Goal: Task Accomplishment & Management: Use online tool/utility

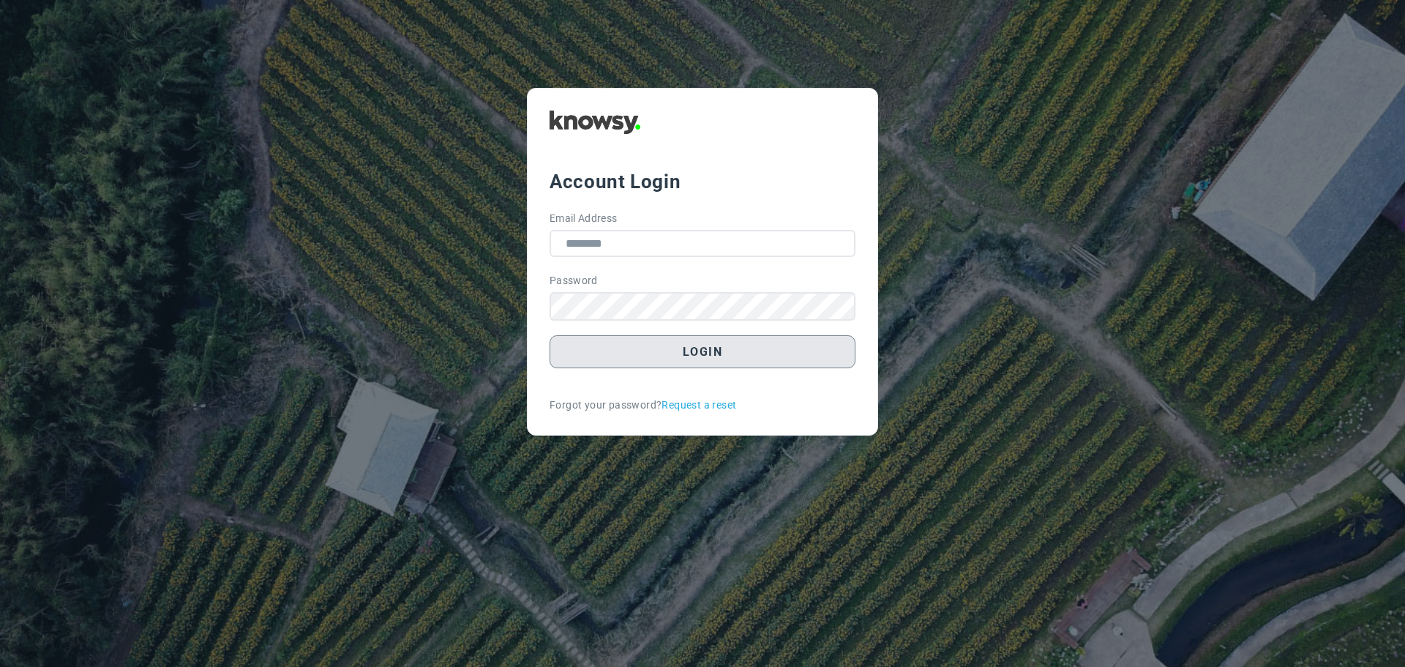
type input "**********"
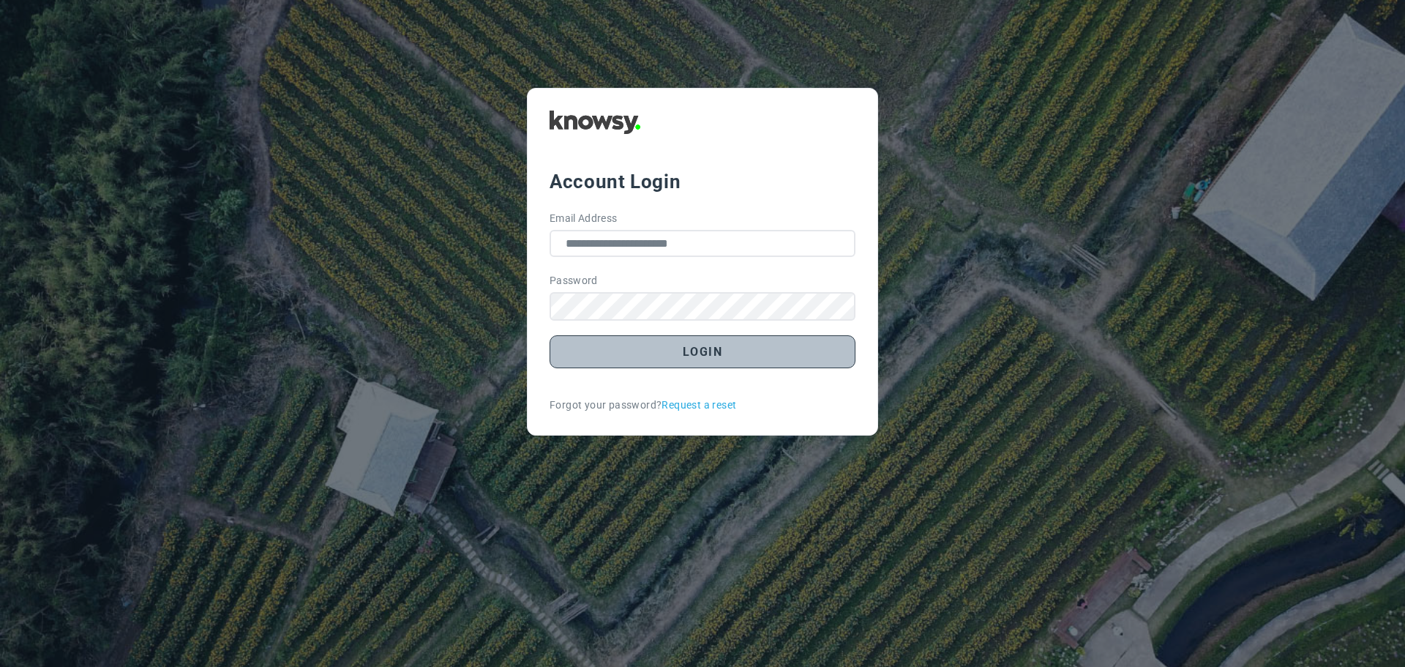
click at [680, 349] on button "Login" at bounding box center [703, 351] width 306 height 33
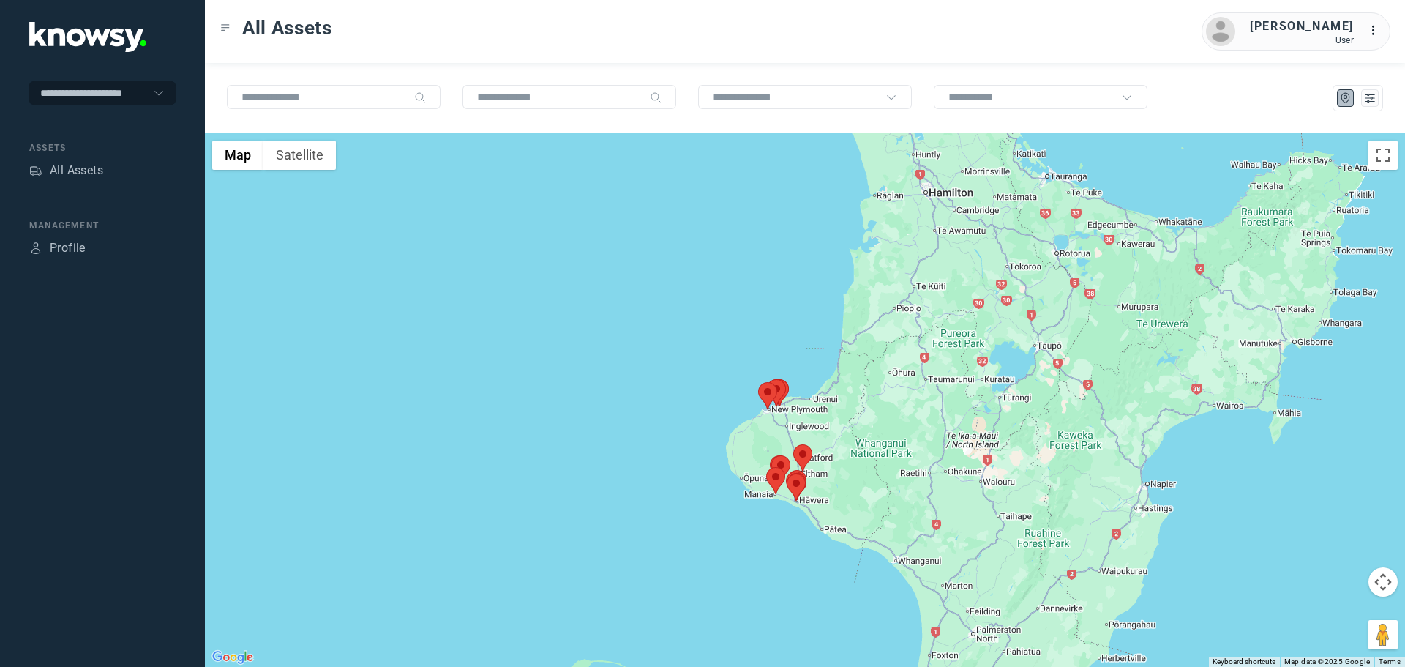
drag, startPoint x: 815, startPoint y: 422, endPoint x: 719, endPoint y: 387, distance: 102.1
click at [720, 387] on div at bounding box center [805, 400] width 1200 height 534
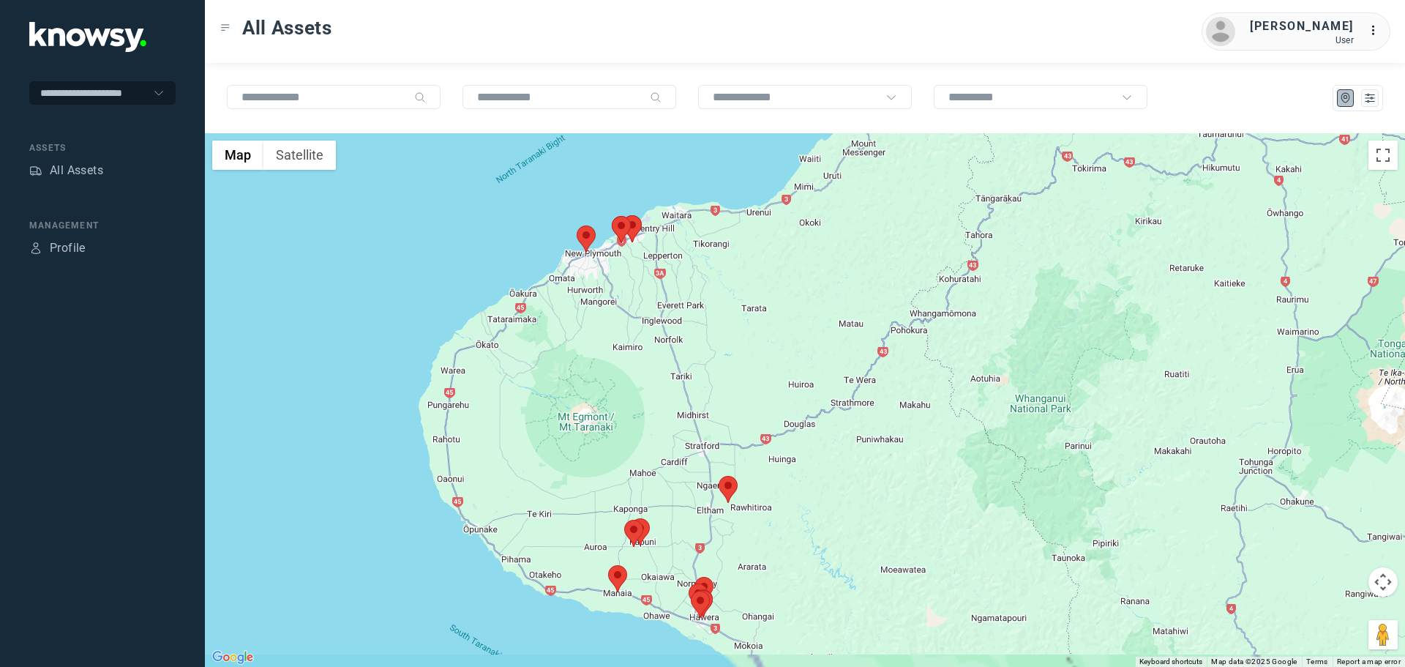
drag, startPoint x: 694, startPoint y: 496, endPoint x: 659, endPoint y: 384, distance: 117.4
click at [659, 385] on div at bounding box center [805, 400] width 1200 height 534
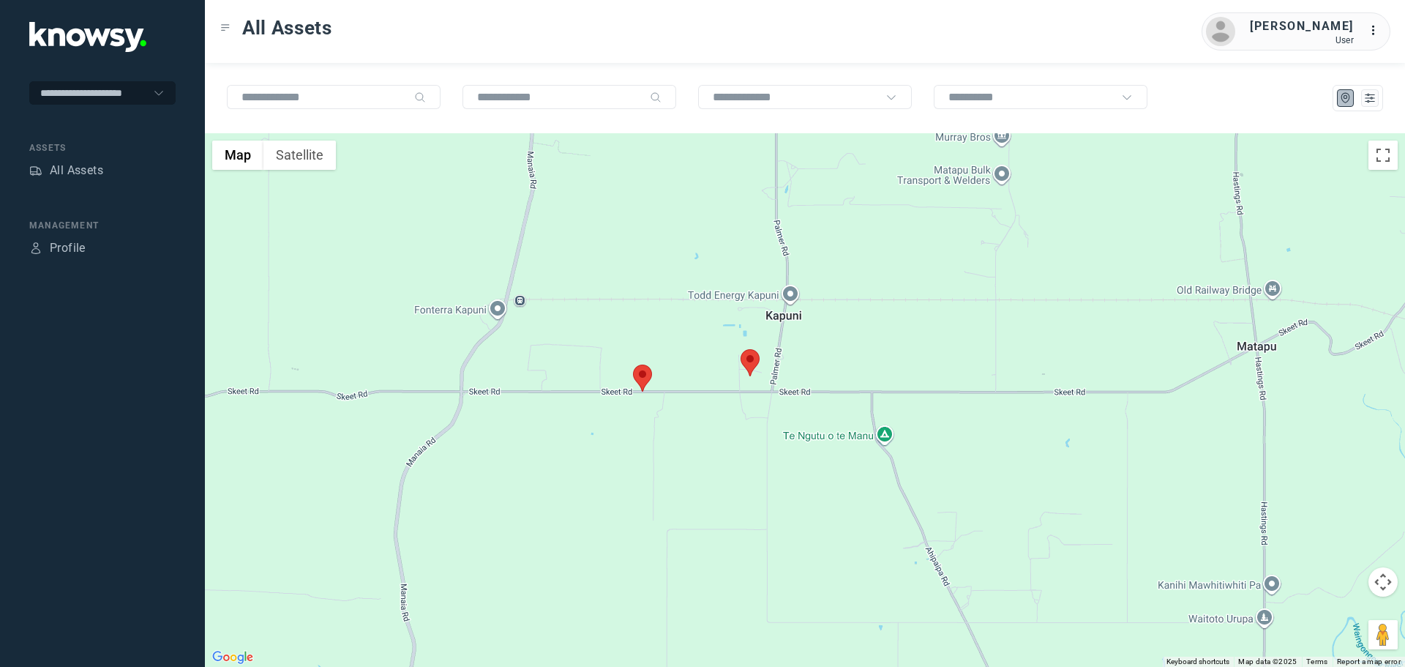
click at [741, 349] on area at bounding box center [741, 349] width 0 height 0
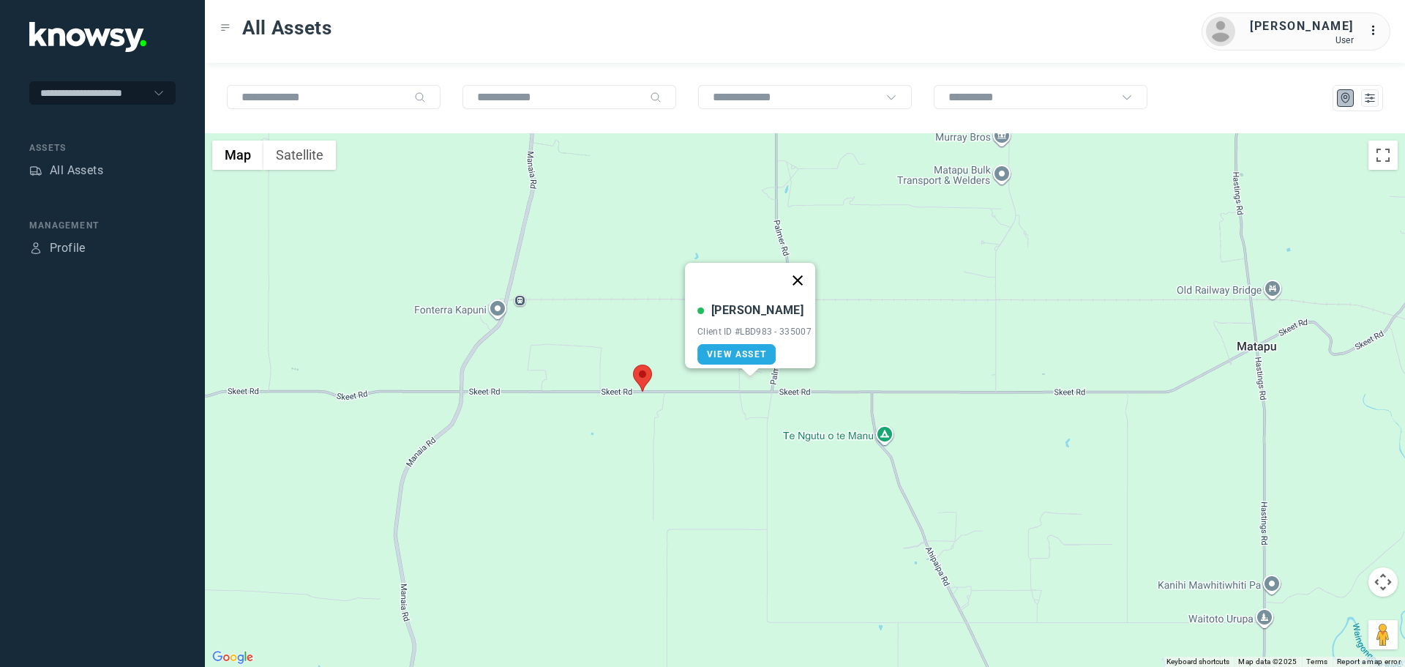
click at [801, 268] on button "Close" at bounding box center [797, 280] width 35 height 35
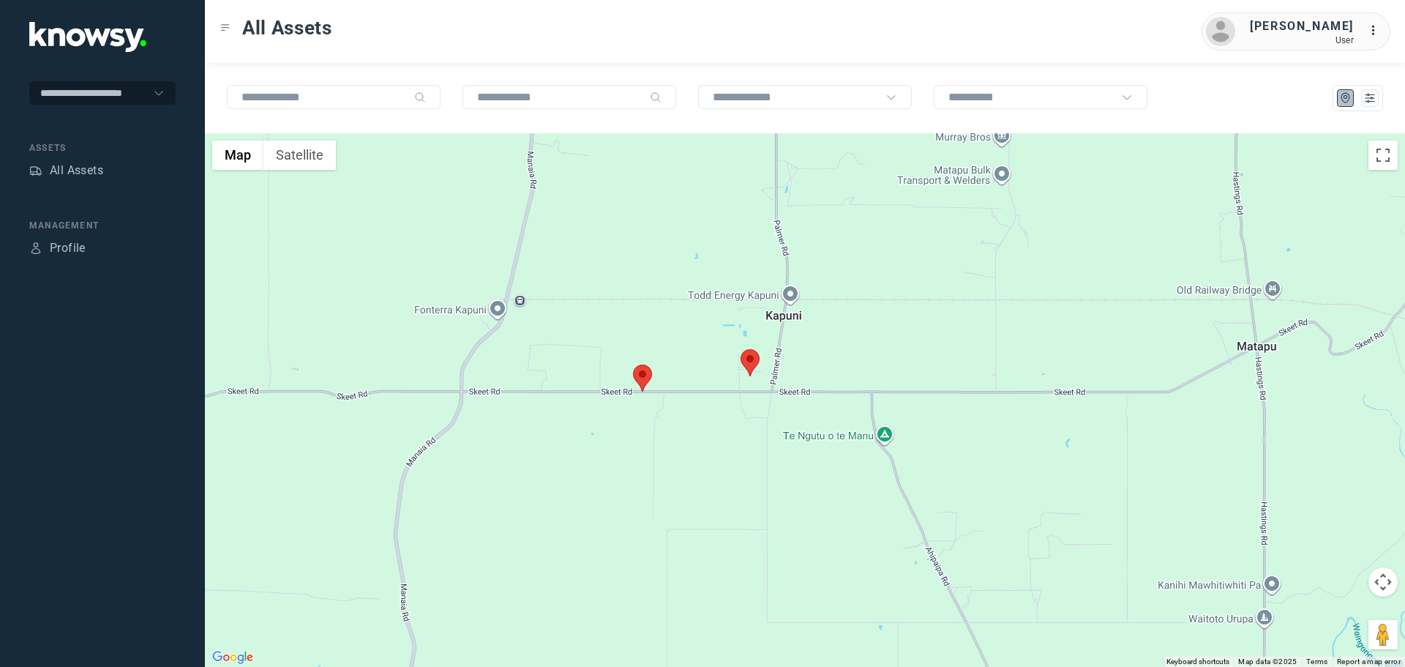
click at [633, 364] on area at bounding box center [633, 364] width 0 height 0
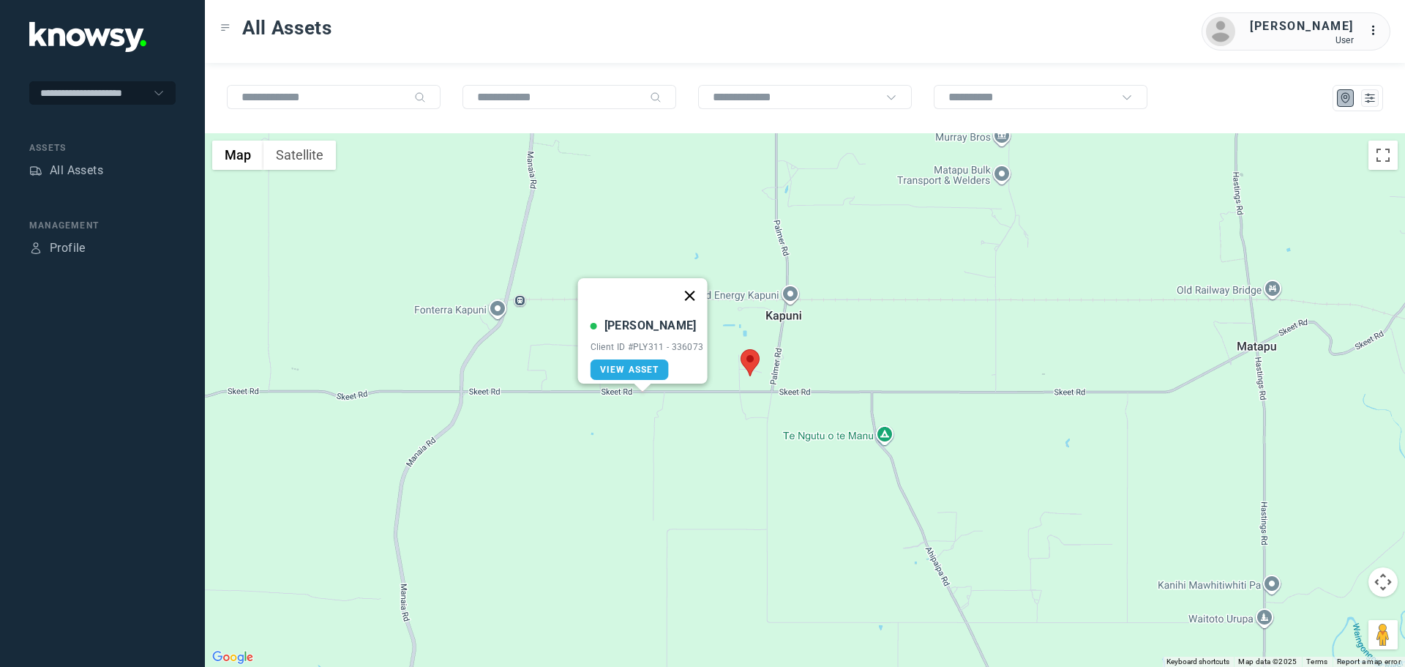
click at [690, 285] on button "Close" at bounding box center [689, 295] width 35 height 35
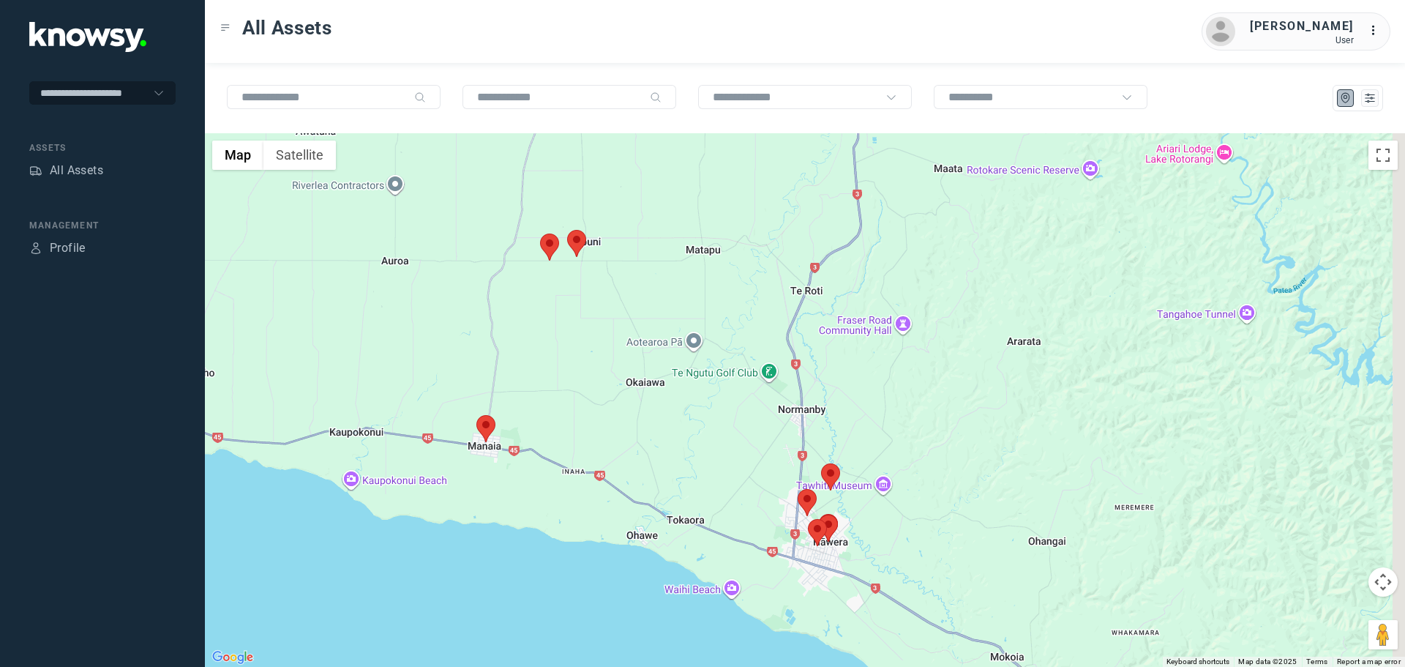
drag, startPoint x: 849, startPoint y: 474, endPoint x: 703, endPoint y: 356, distance: 187.8
click at [703, 356] on div at bounding box center [805, 400] width 1200 height 534
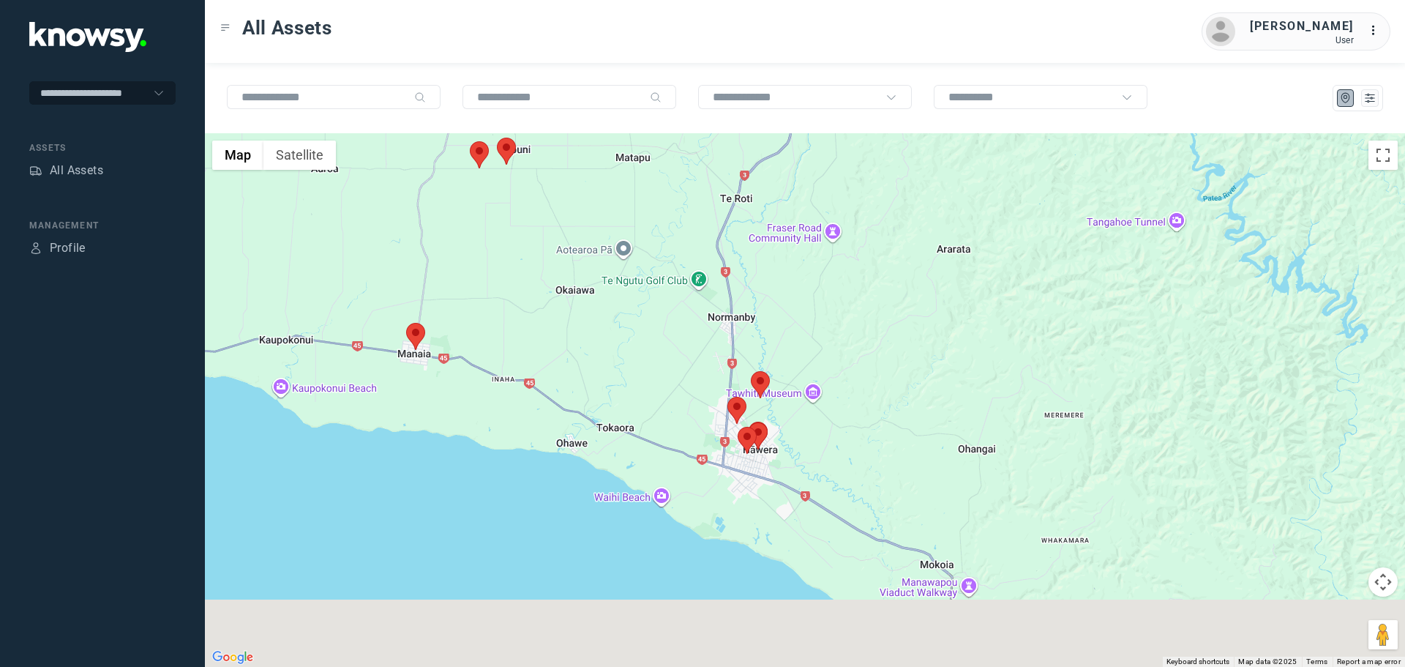
drag, startPoint x: 723, startPoint y: 424, endPoint x: 656, endPoint y: 323, distance: 121.6
click at [656, 323] on div at bounding box center [805, 400] width 1200 height 534
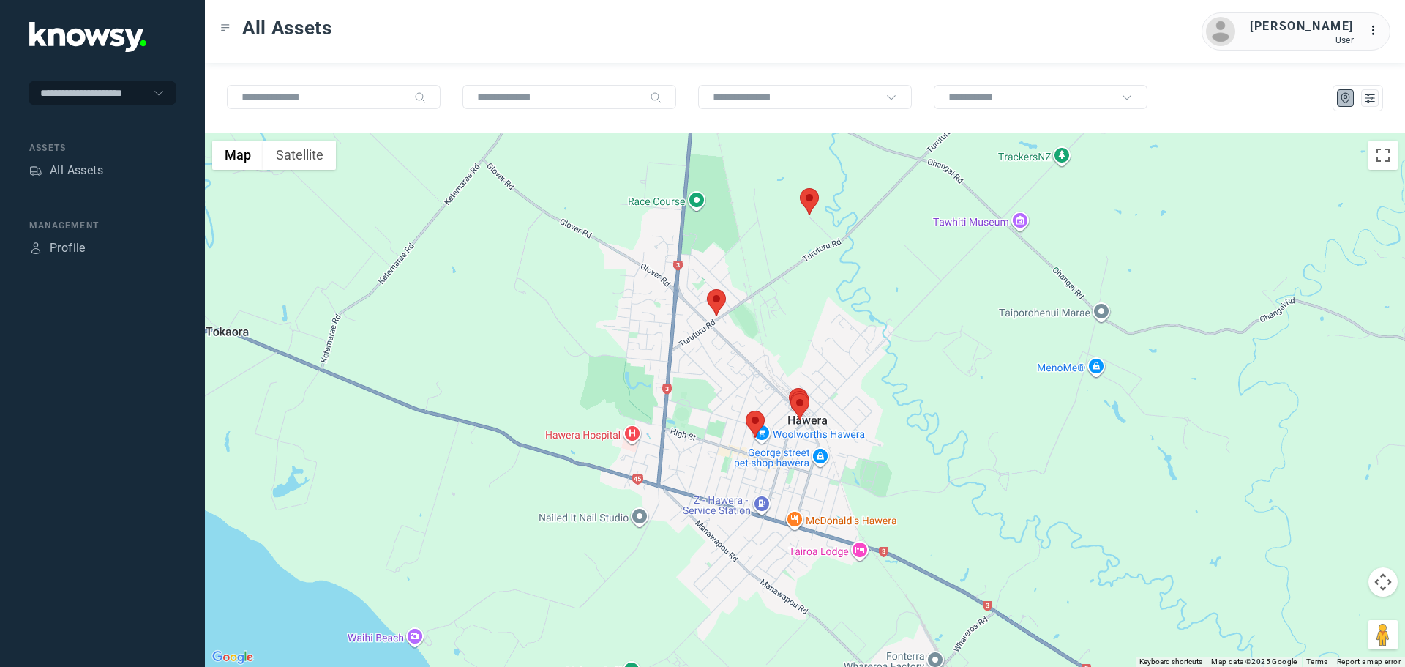
click at [707, 289] on area at bounding box center [707, 289] width 0 height 0
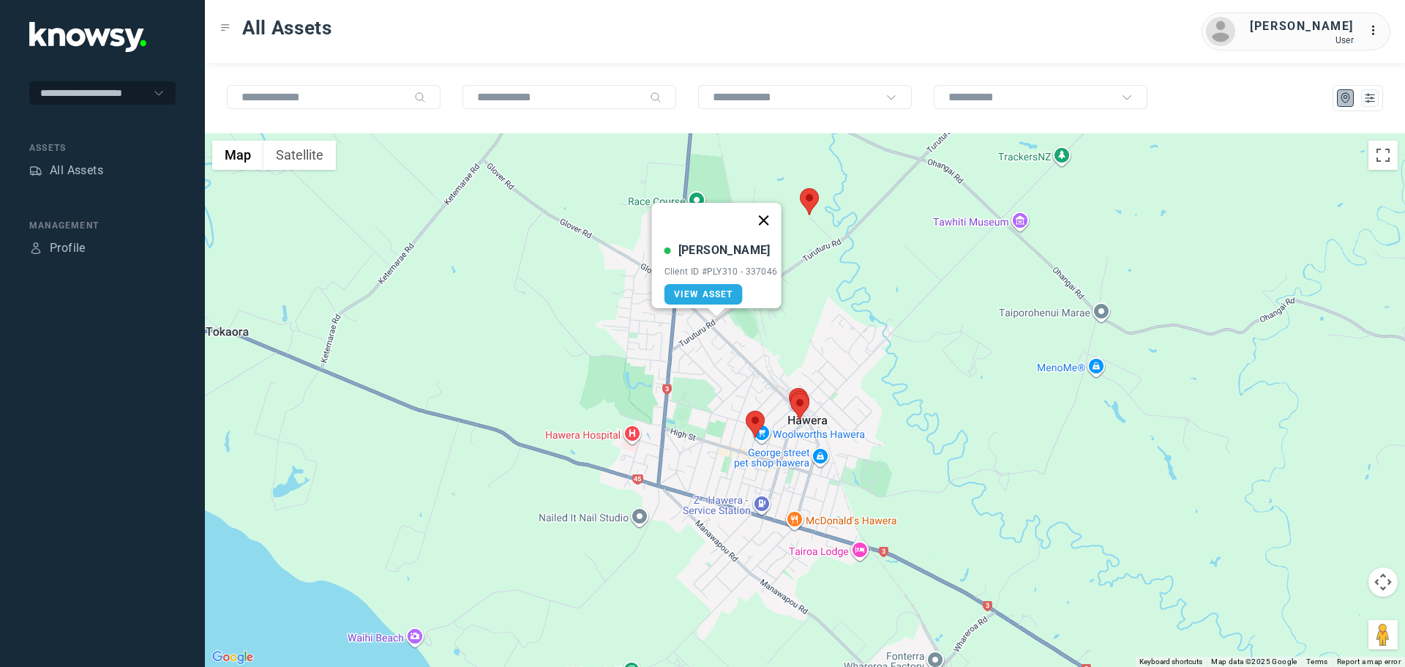
click at [769, 208] on button "Close" at bounding box center [763, 220] width 35 height 35
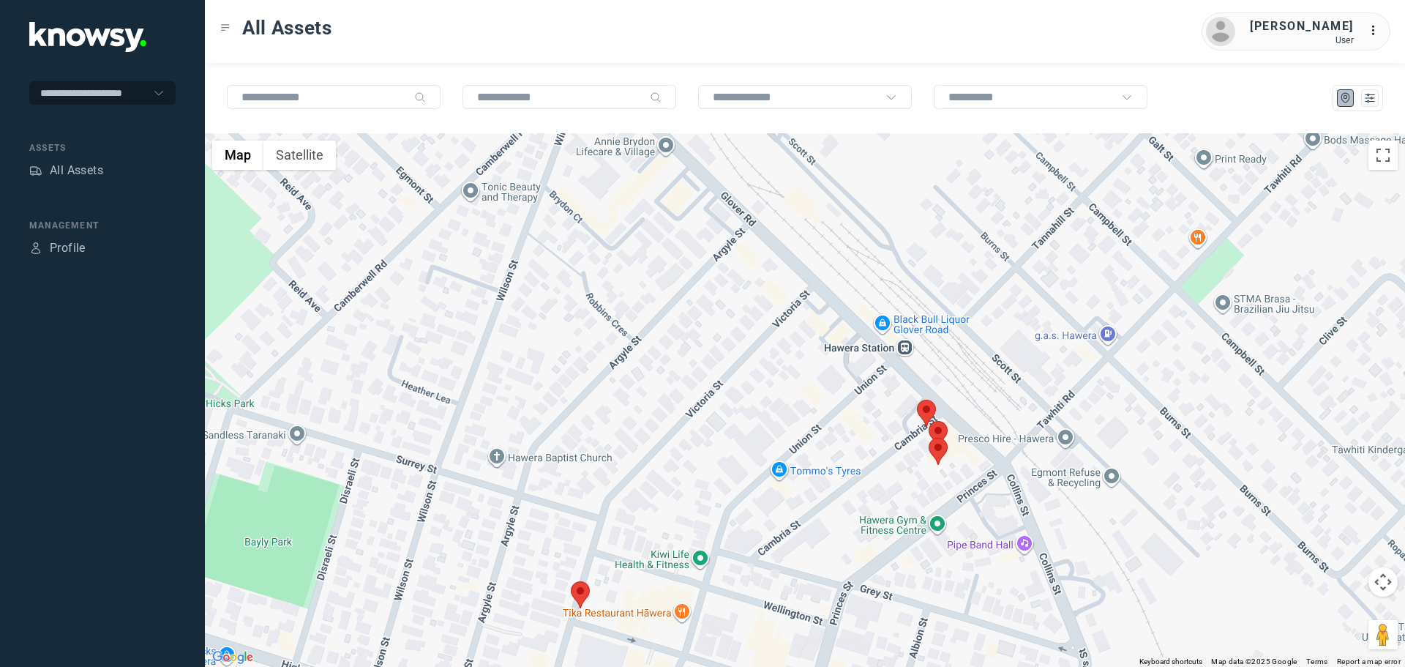
click at [571, 581] on area at bounding box center [571, 581] width 0 height 0
click at [643, 505] on button "Close" at bounding box center [628, 512] width 35 height 35
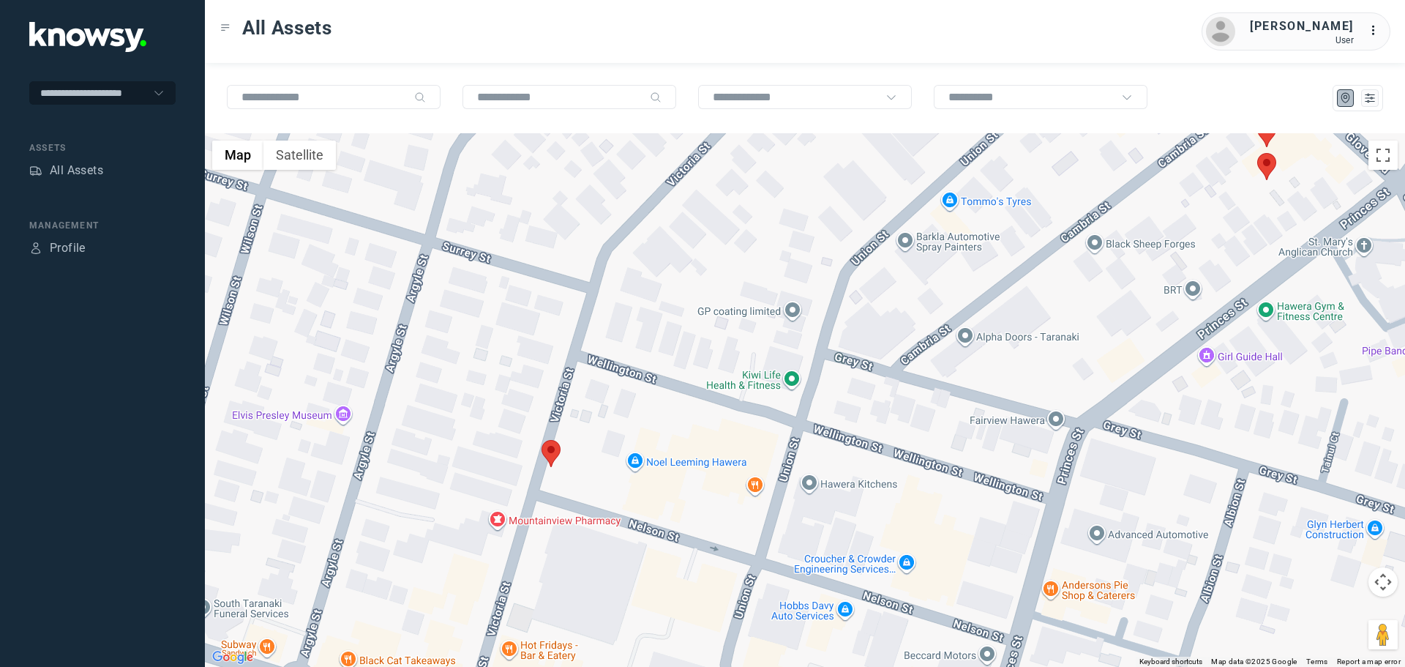
drag, startPoint x: 591, startPoint y: 623, endPoint x: 620, endPoint y: 476, distance: 149.8
click at [620, 476] on div at bounding box center [805, 400] width 1200 height 534
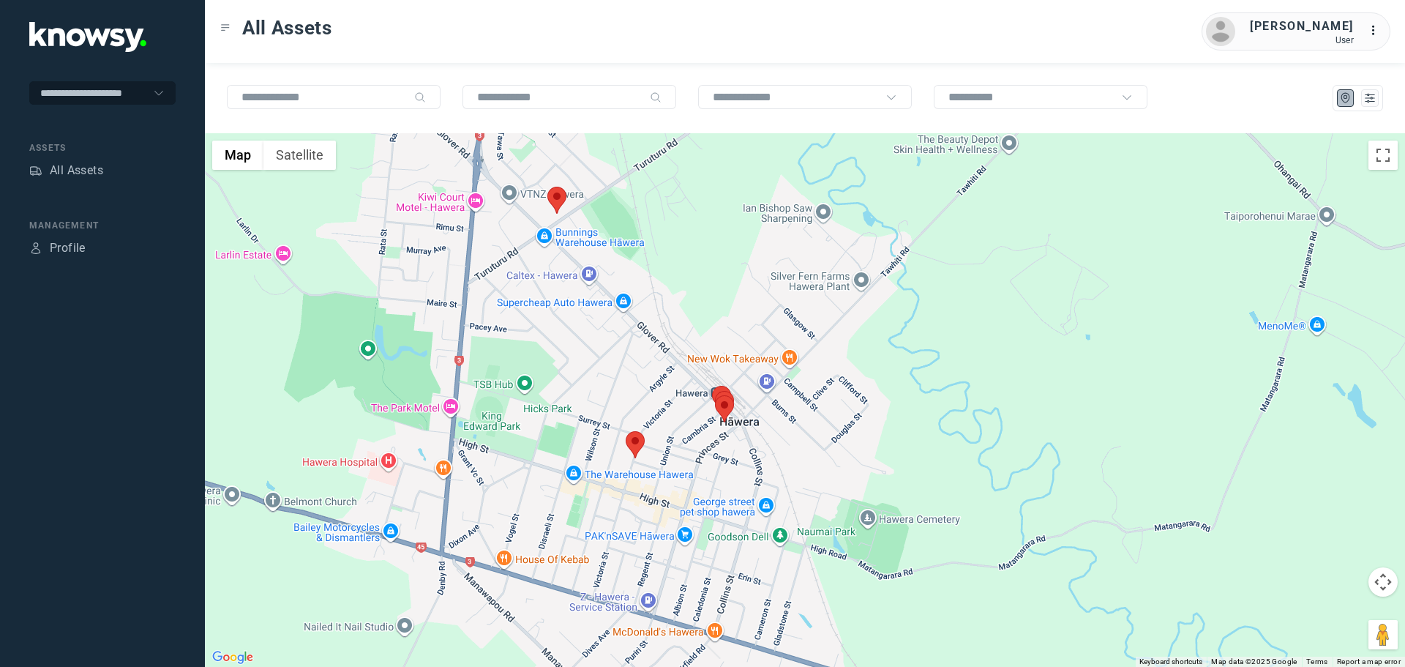
drag, startPoint x: 838, startPoint y: 403, endPoint x: 740, endPoint y: 410, distance: 98.3
click at [740, 410] on div at bounding box center [805, 400] width 1200 height 534
